Goal: Use online tool/utility: Utilize a website feature to perform a specific function

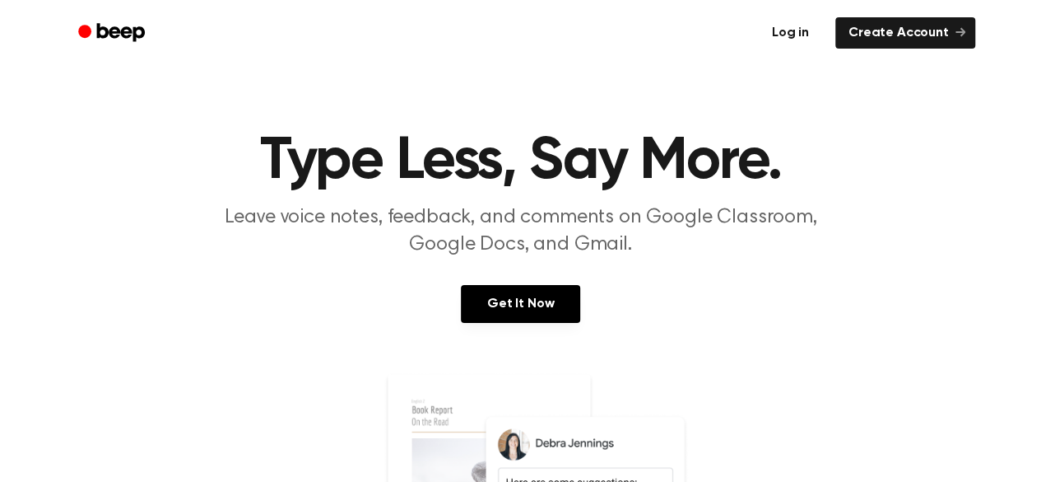
click at [789, 31] on link "Log in" at bounding box center [791, 33] width 70 height 38
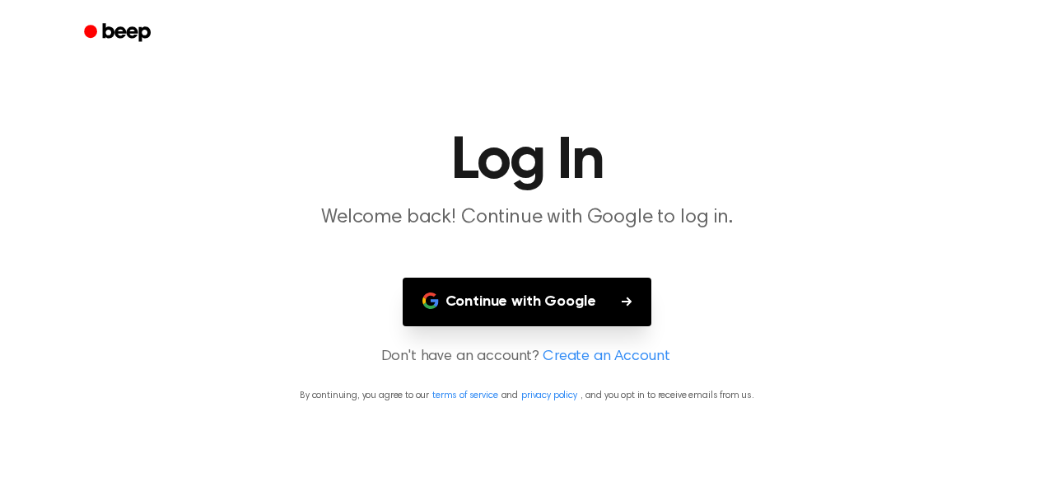
click at [637, 307] on button "Continue with Google" at bounding box center [527, 301] width 249 height 49
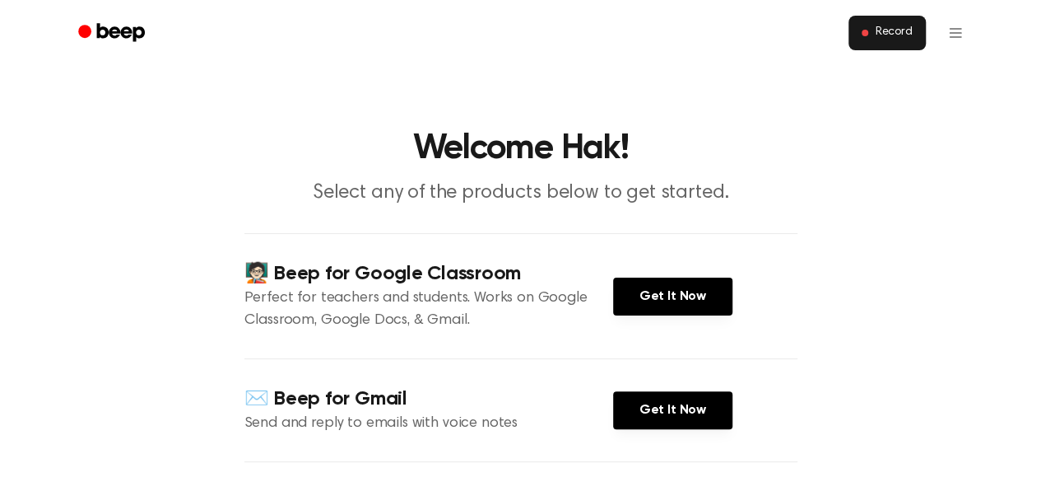
click at [904, 21] on button "Record" at bounding box center [887, 33] width 77 height 35
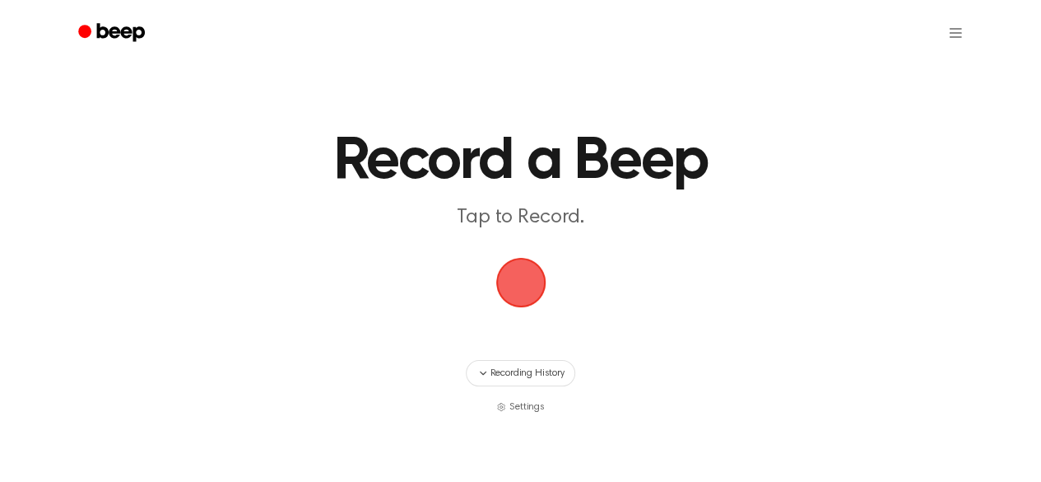
click at [525, 292] on span "button" at bounding box center [521, 283] width 50 height 50
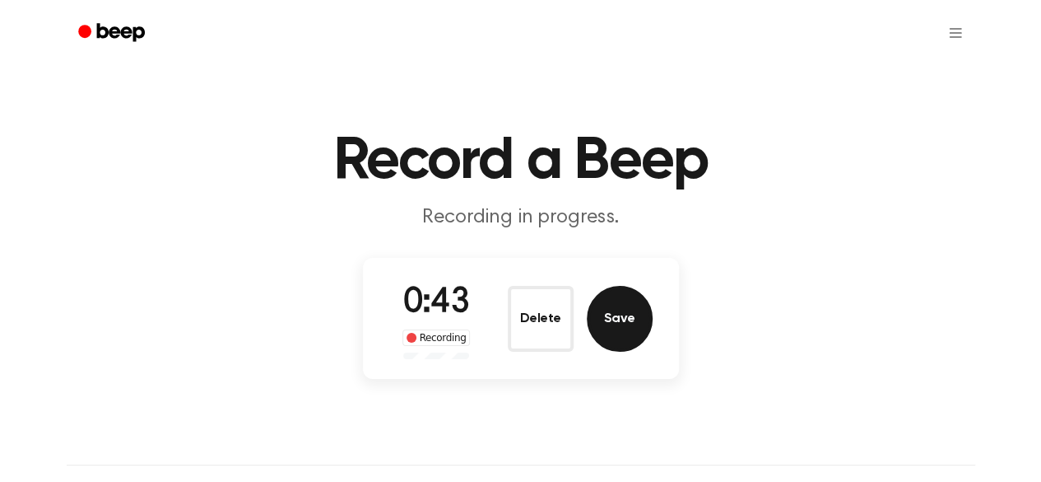
click at [626, 307] on button "Save" at bounding box center [620, 319] width 66 height 66
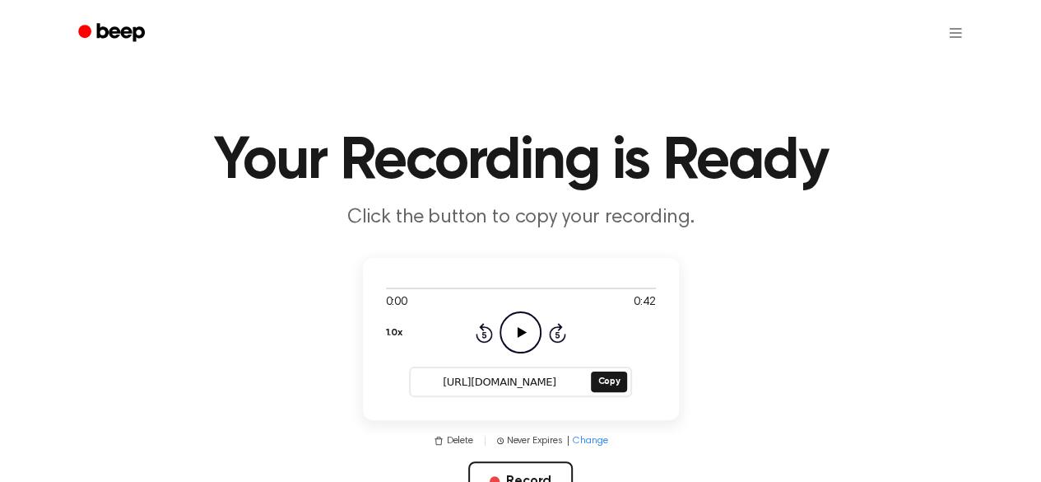
click at [505, 372] on input "[URL][DOMAIN_NAME]" at bounding box center [499, 381] width 177 height 23
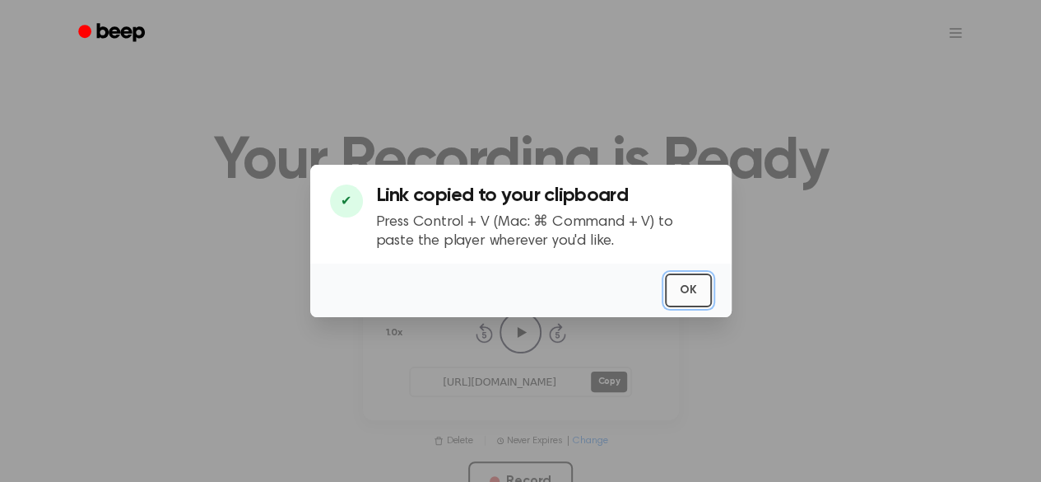
click at [709, 294] on button "OK" at bounding box center [688, 290] width 47 height 34
